Goal: Task Accomplishment & Management: Use online tool/utility

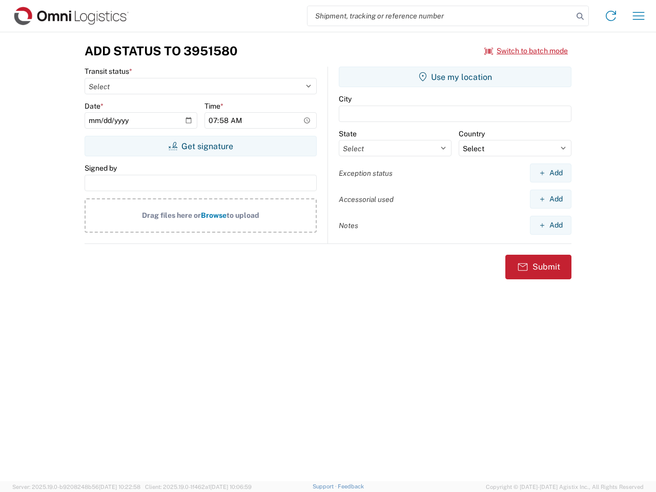
click at [440, 16] on input "search" at bounding box center [439, 15] width 265 height 19
click at [580, 16] on icon at bounding box center [580, 16] width 14 height 14
click at [611, 16] on icon at bounding box center [611, 16] width 16 height 16
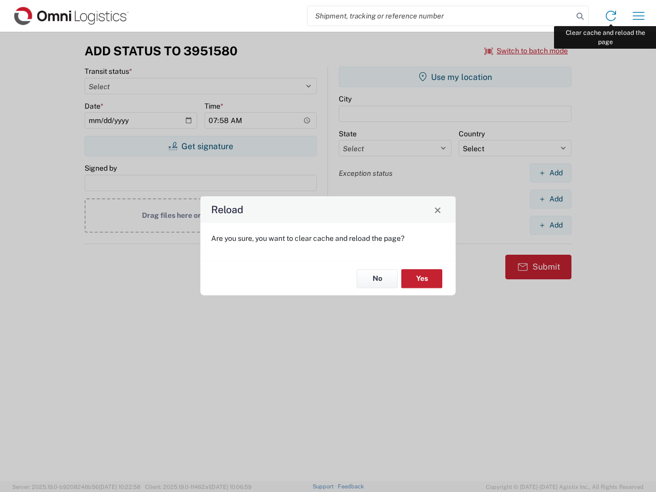
click at [639, 16] on div "Reload Are you sure, you want to clear cache and reload the page? No Yes" at bounding box center [328, 246] width 656 height 492
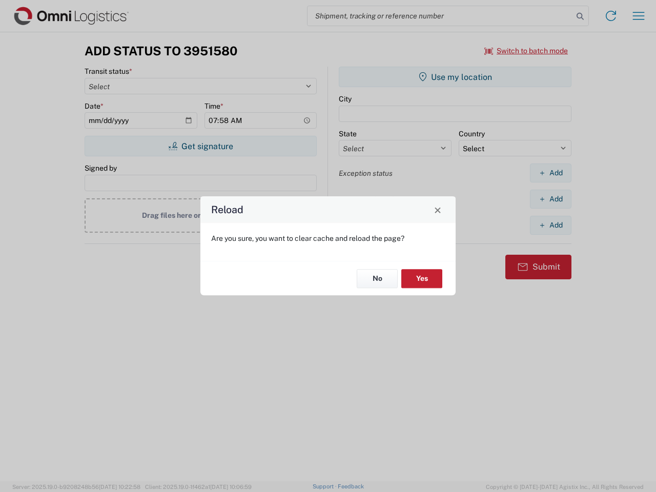
click at [526, 51] on div "Reload Are you sure, you want to clear cache and reload the page? No Yes" at bounding box center [328, 246] width 656 height 492
click at [200, 146] on div "Reload Are you sure, you want to clear cache and reload the page? No Yes" at bounding box center [328, 246] width 656 height 492
click at [455, 77] on div "Reload Are you sure, you want to clear cache and reload the page? No Yes" at bounding box center [328, 246] width 656 height 492
click at [550, 173] on div "Reload Are you sure, you want to clear cache and reload the page? No Yes" at bounding box center [328, 246] width 656 height 492
click at [550, 199] on div "Reload Are you sure, you want to clear cache and reload the page? No Yes" at bounding box center [328, 246] width 656 height 492
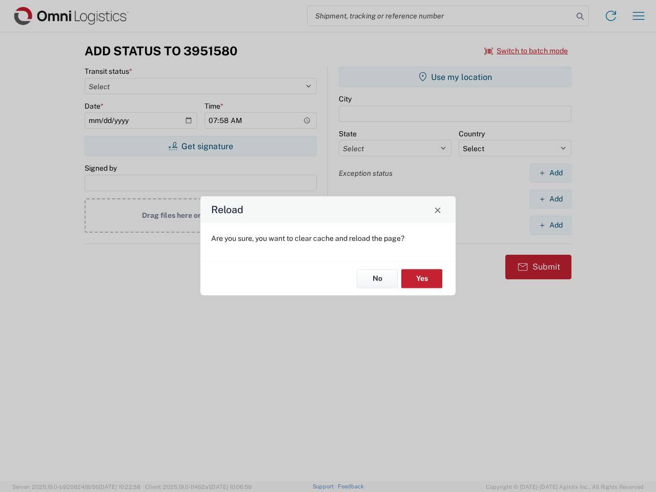
click at [550, 225] on div "Reload Are you sure, you want to clear cache and reload the page? No Yes" at bounding box center [328, 246] width 656 height 492
